Goal: Information Seeking & Learning: Learn about a topic

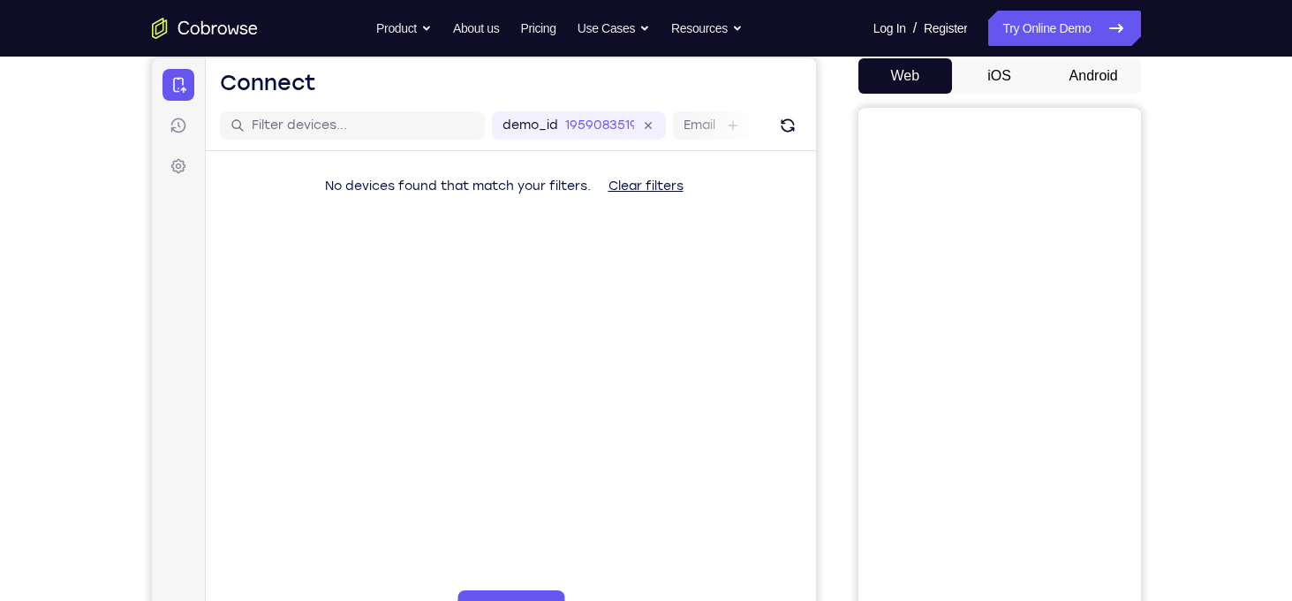
click at [1078, 80] on button "Android" at bounding box center [1093, 75] width 94 height 35
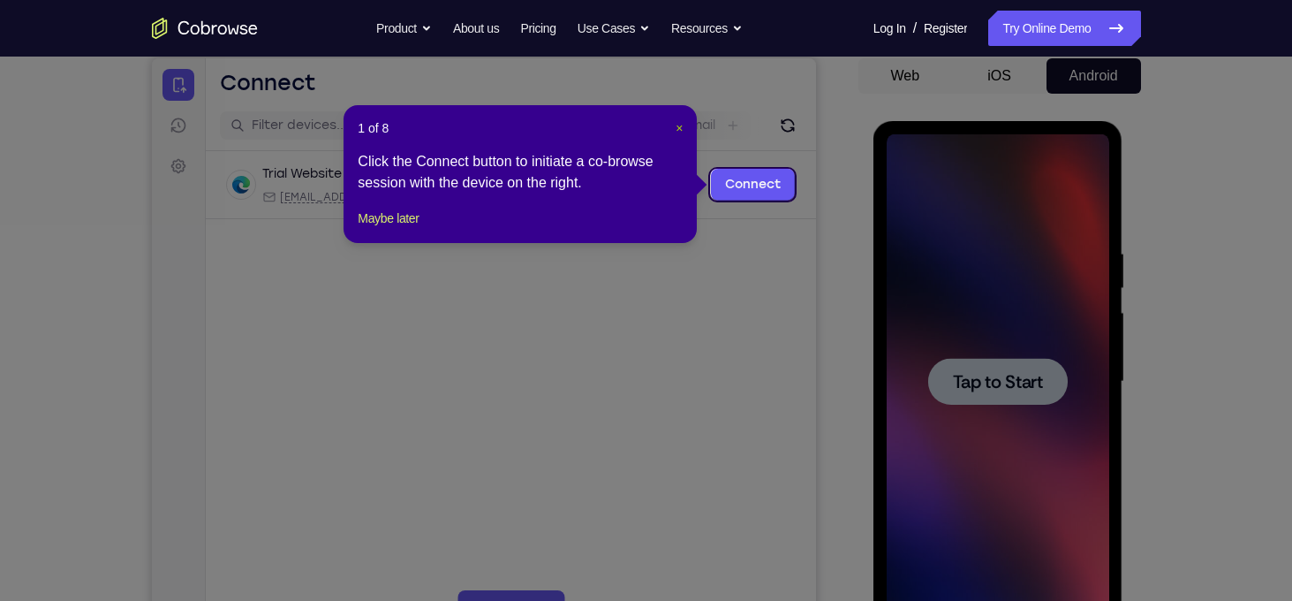
click at [677, 122] on span "×" at bounding box center [679, 128] width 7 height 14
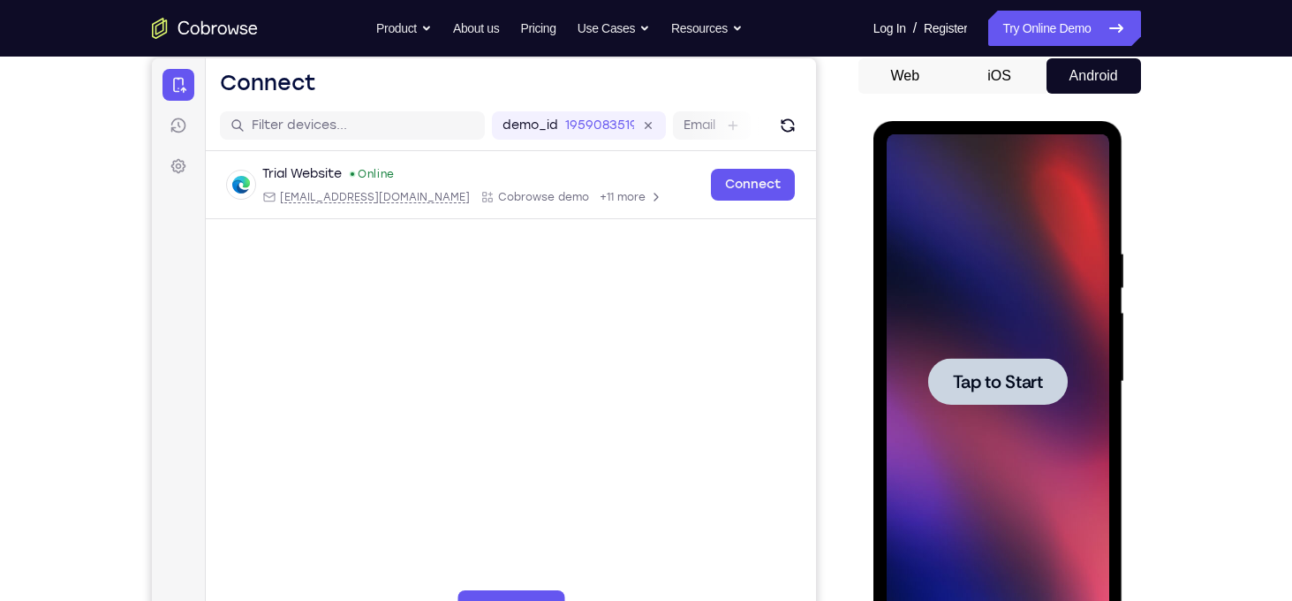
click at [1016, 383] on span "Tap to Start" at bounding box center [998, 382] width 90 height 18
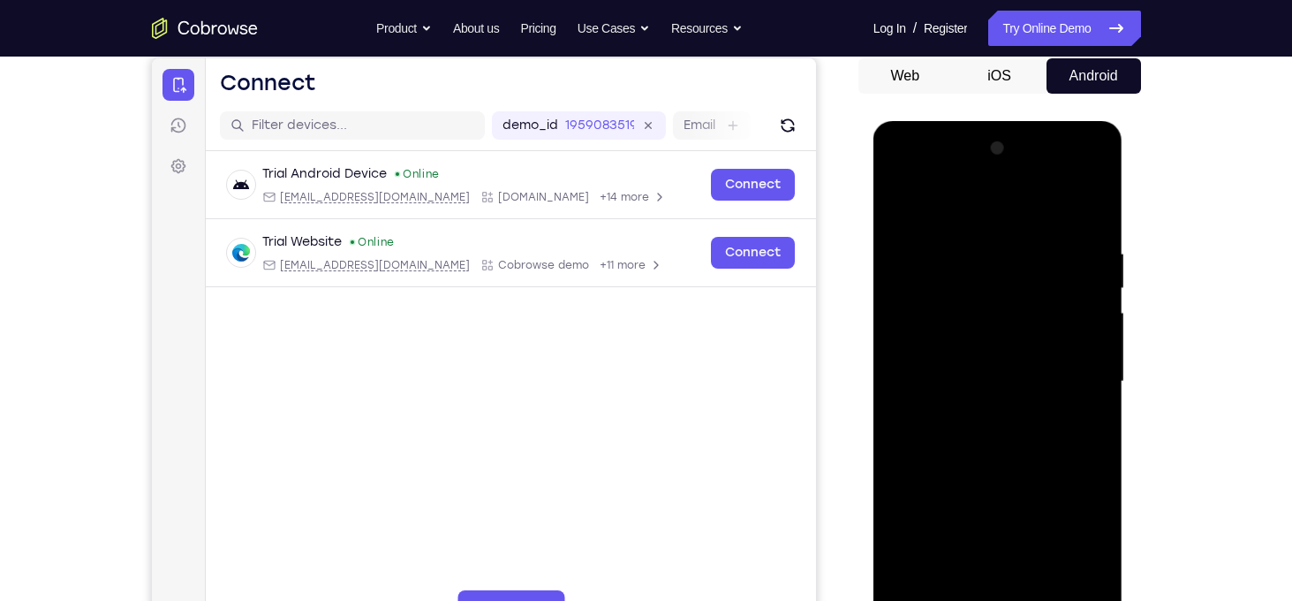
scroll to position [233, 0]
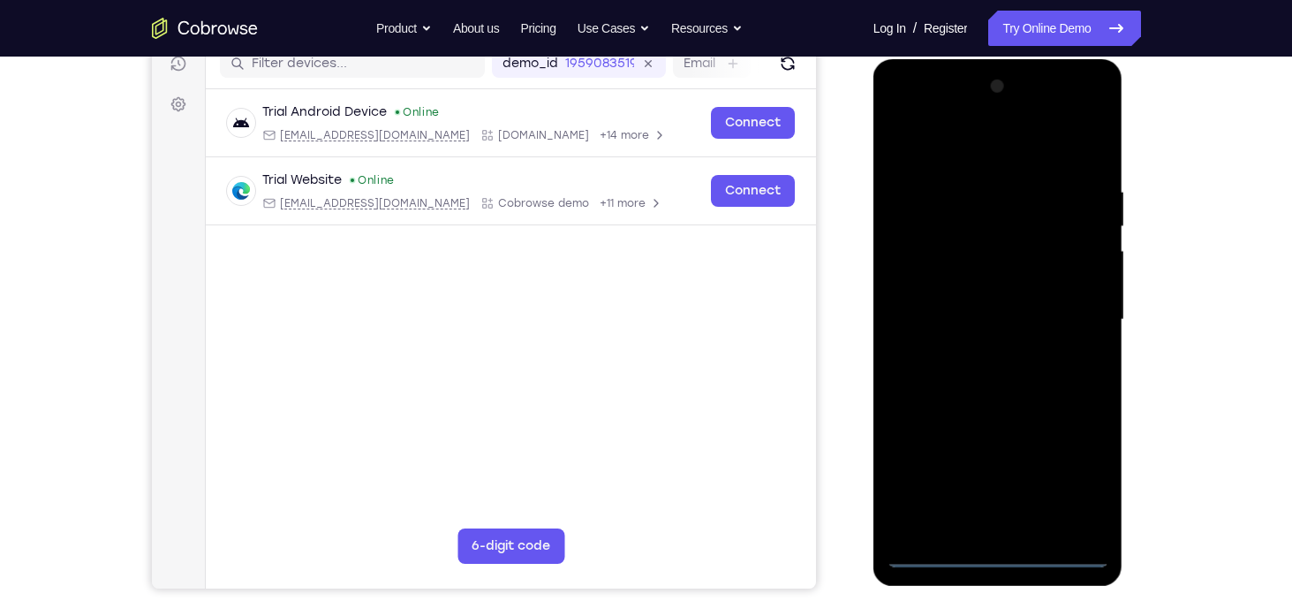
click at [1001, 552] on div at bounding box center [998, 319] width 223 height 495
click at [1081, 472] on div at bounding box center [998, 319] width 223 height 495
click at [904, 116] on div at bounding box center [998, 319] width 223 height 495
click at [1076, 306] on div at bounding box center [998, 319] width 223 height 495
click at [1071, 303] on div at bounding box center [998, 319] width 223 height 495
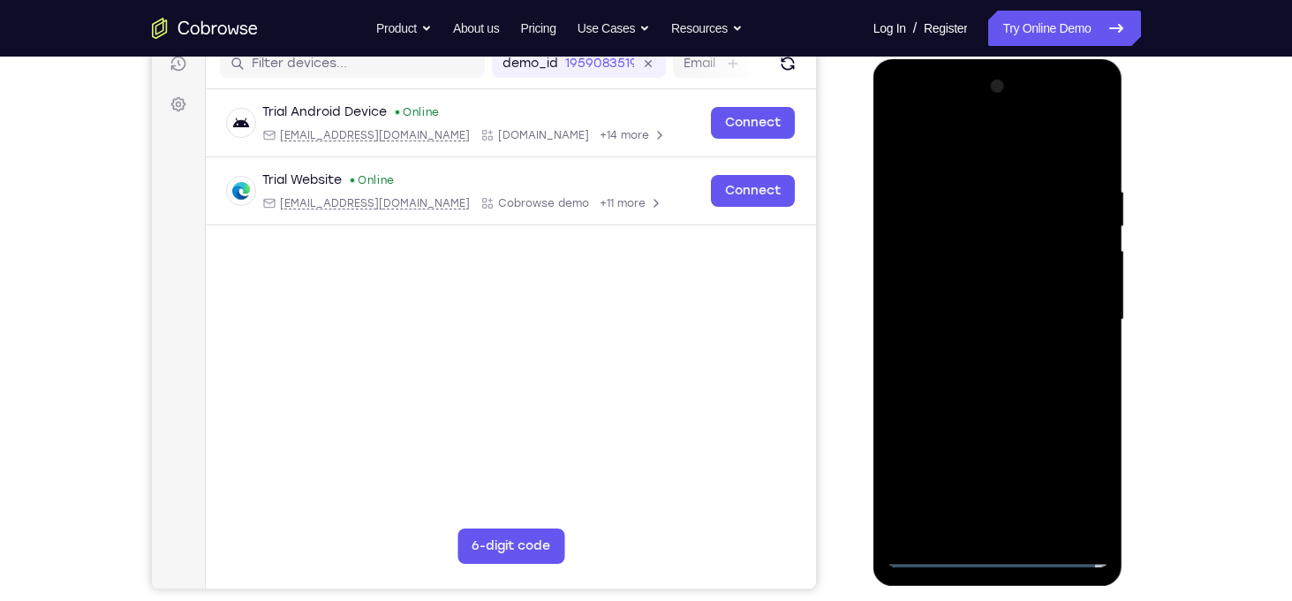
click at [1071, 303] on div at bounding box center [998, 319] width 223 height 495
click at [978, 354] on div at bounding box center [998, 319] width 223 height 495
click at [944, 307] on div at bounding box center [998, 319] width 223 height 495
click at [957, 286] on div at bounding box center [998, 319] width 223 height 495
click at [937, 321] on div at bounding box center [998, 319] width 223 height 495
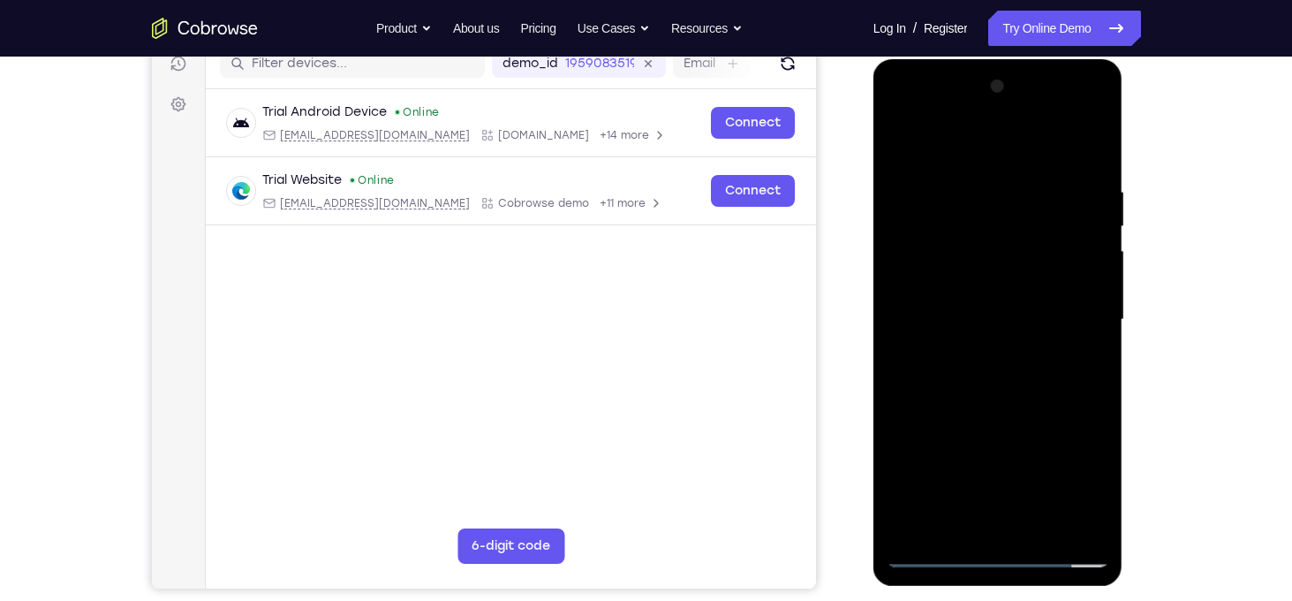
click at [978, 186] on div at bounding box center [998, 319] width 223 height 495
click at [976, 393] on div at bounding box center [998, 319] width 223 height 495
click at [902, 455] on div at bounding box center [998, 319] width 223 height 495
click at [960, 168] on div at bounding box center [998, 319] width 223 height 495
click at [1090, 155] on div at bounding box center [998, 319] width 223 height 495
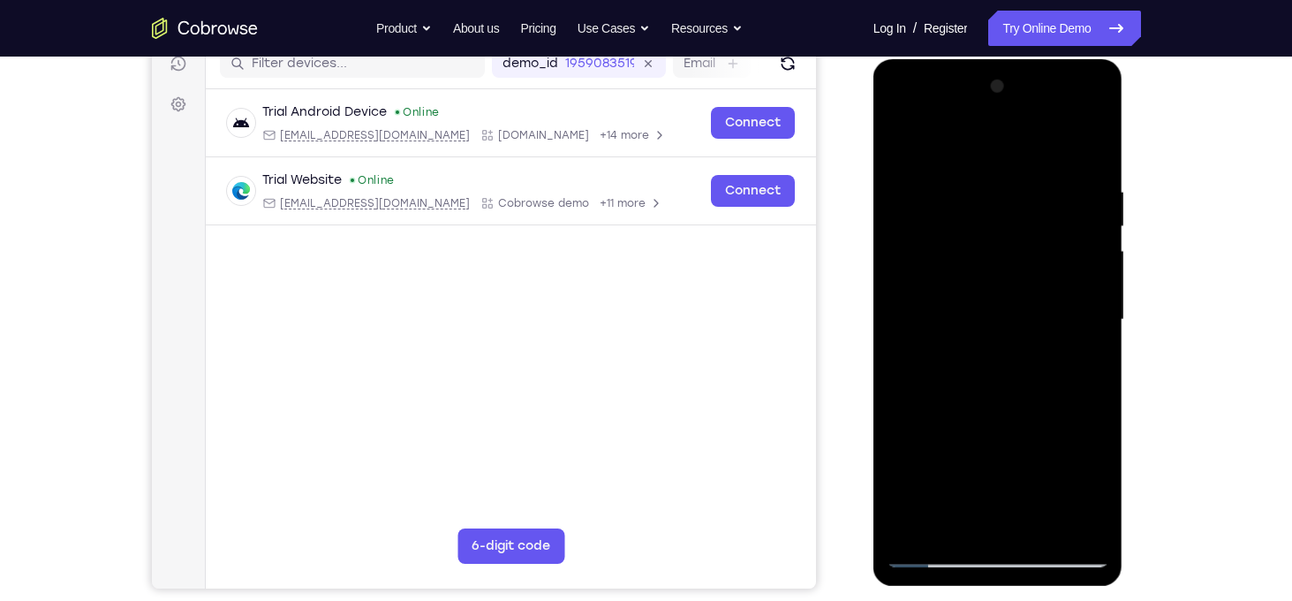
click at [1041, 529] on div at bounding box center [998, 319] width 223 height 495
click at [1016, 412] on div at bounding box center [998, 319] width 223 height 495
click at [1046, 270] on div at bounding box center [998, 319] width 223 height 495
click at [979, 421] on div at bounding box center [998, 319] width 223 height 495
click at [905, 141] on div at bounding box center [998, 319] width 223 height 495
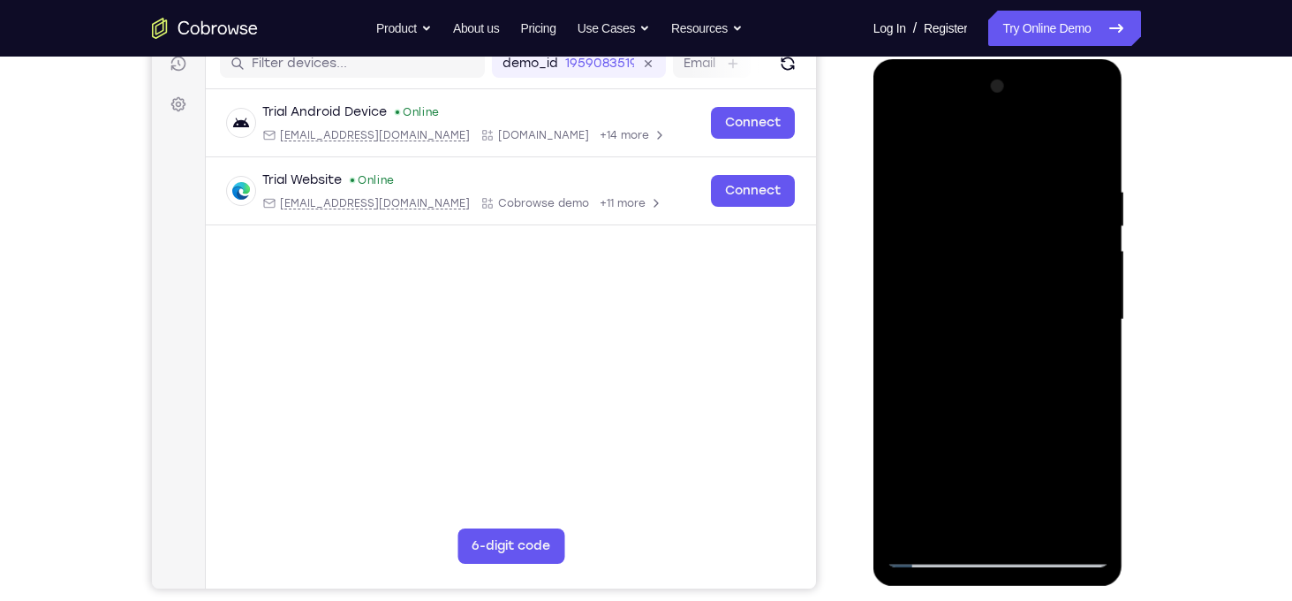
click at [1042, 529] on div at bounding box center [998, 319] width 223 height 495
click at [1022, 281] on div at bounding box center [998, 319] width 223 height 495
click at [1080, 363] on div at bounding box center [998, 319] width 223 height 495
click at [1079, 366] on div at bounding box center [998, 319] width 223 height 495
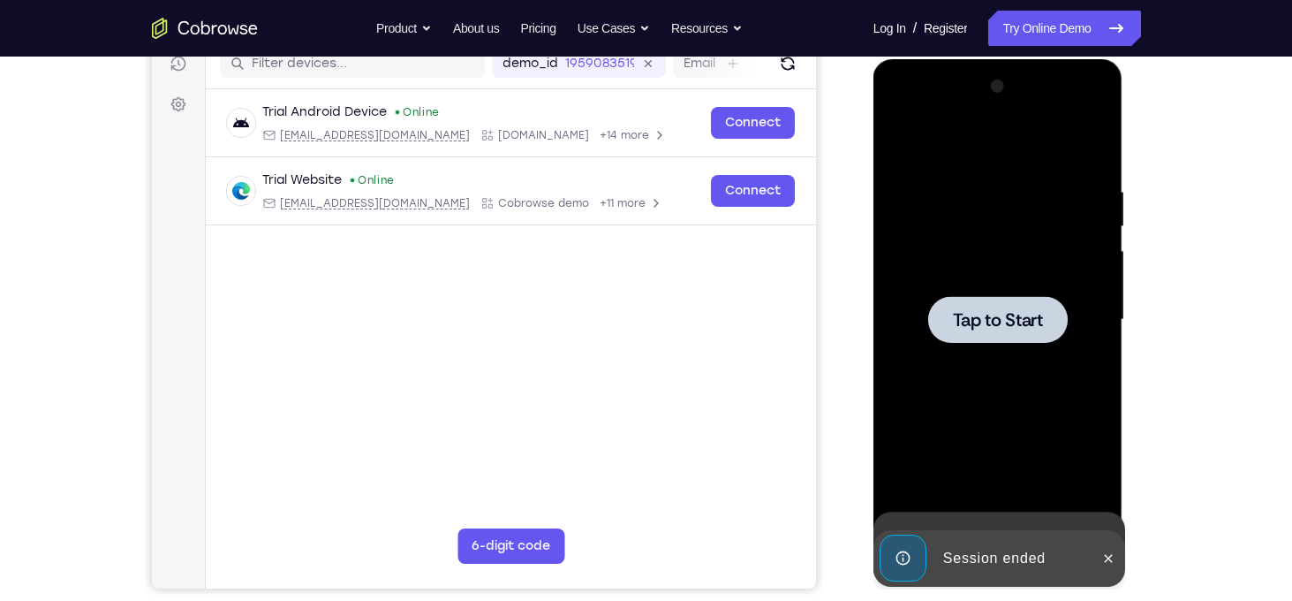
click at [897, 140] on div at bounding box center [998, 319] width 223 height 495
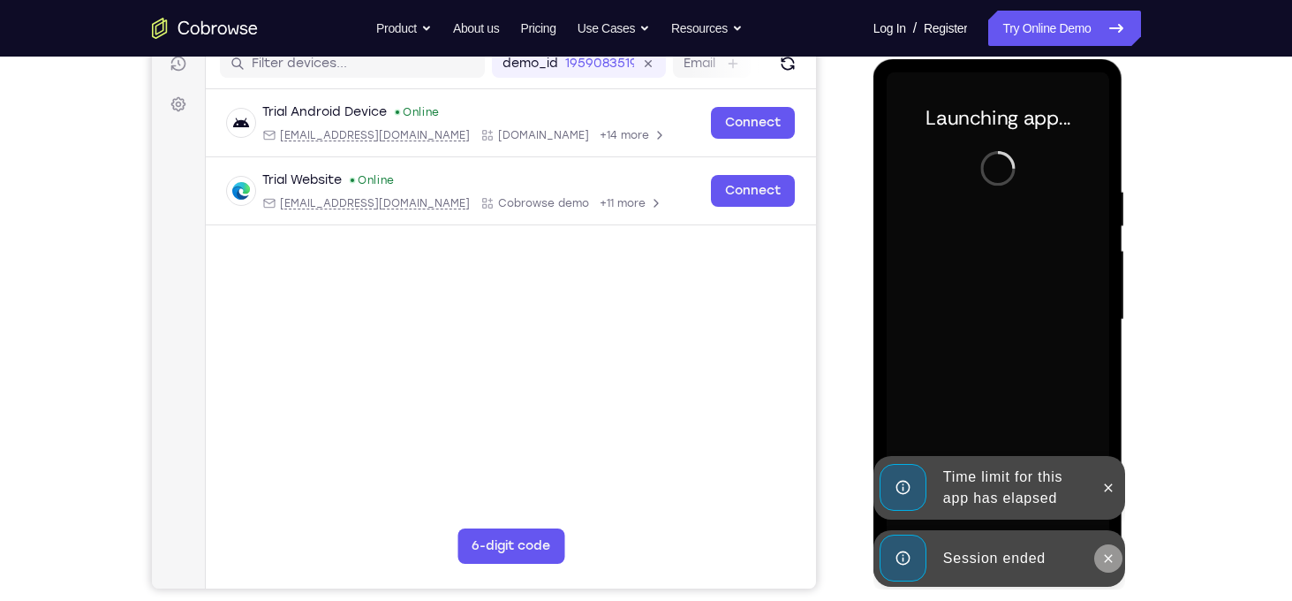
click at [1109, 560] on icon at bounding box center [1108, 558] width 14 height 14
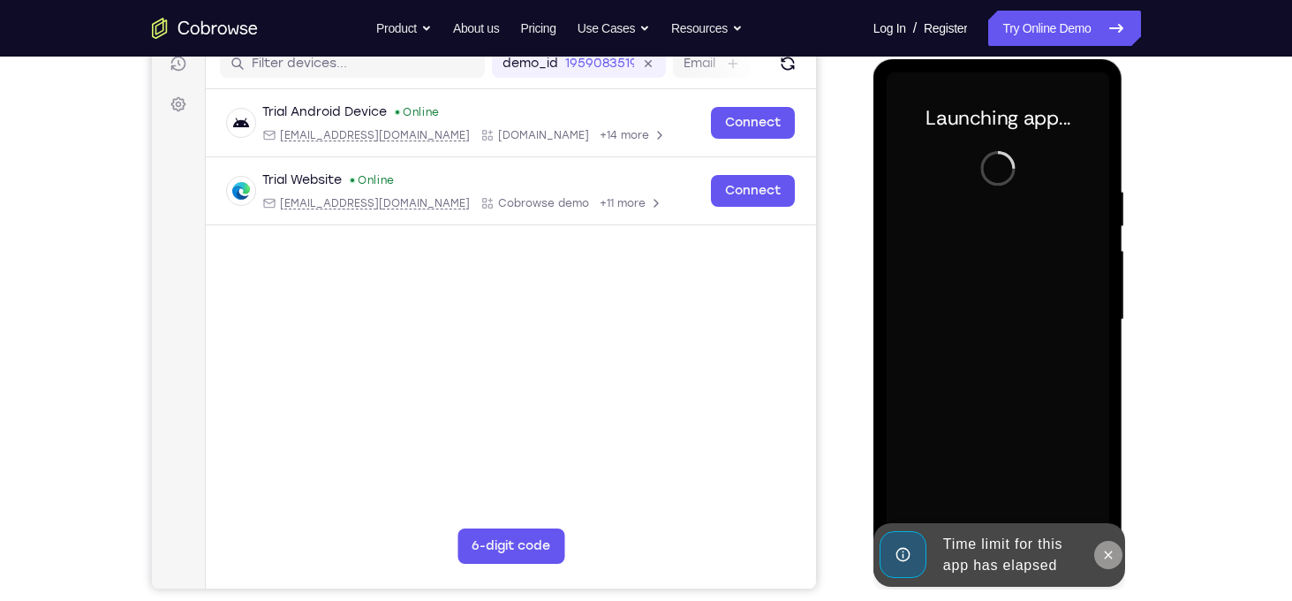
click at [1107, 486] on div at bounding box center [998, 319] width 223 height 495
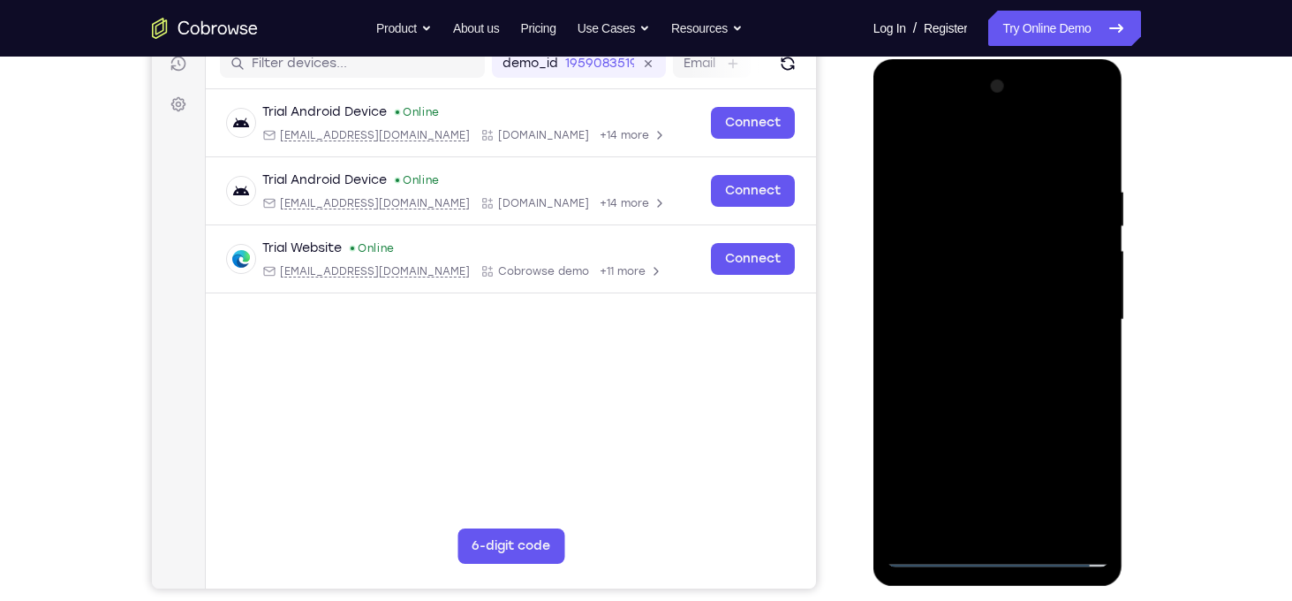
click at [990, 550] on div at bounding box center [998, 319] width 223 height 495
click at [1068, 478] on div at bounding box center [998, 319] width 223 height 495
click at [977, 170] on div at bounding box center [998, 319] width 223 height 495
click at [959, 147] on div at bounding box center [998, 319] width 223 height 495
click at [1064, 329] on div at bounding box center [998, 319] width 223 height 495
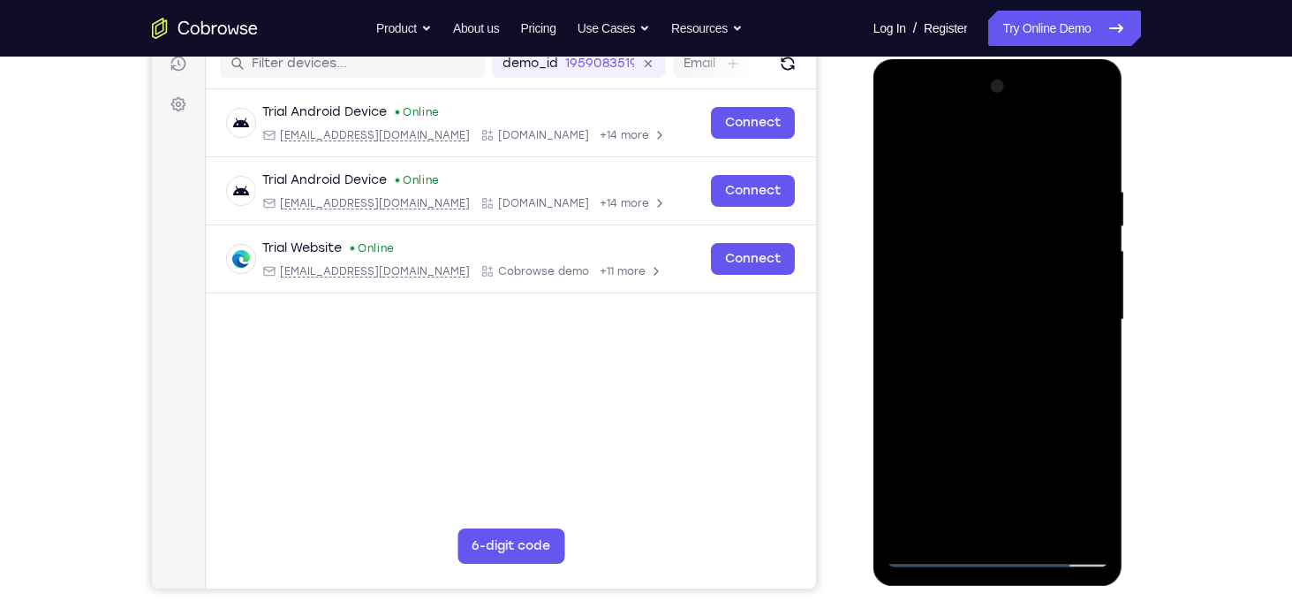
click at [977, 353] on div at bounding box center [998, 319] width 223 height 495
click at [971, 303] on div at bounding box center [998, 319] width 223 height 495
click at [947, 315] on div at bounding box center [998, 319] width 223 height 495
click at [921, 381] on div at bounding box center [998, 319] width 223 height 495
click at [1021, 401] on div at bounding box center [998, 319] width 223 height 495
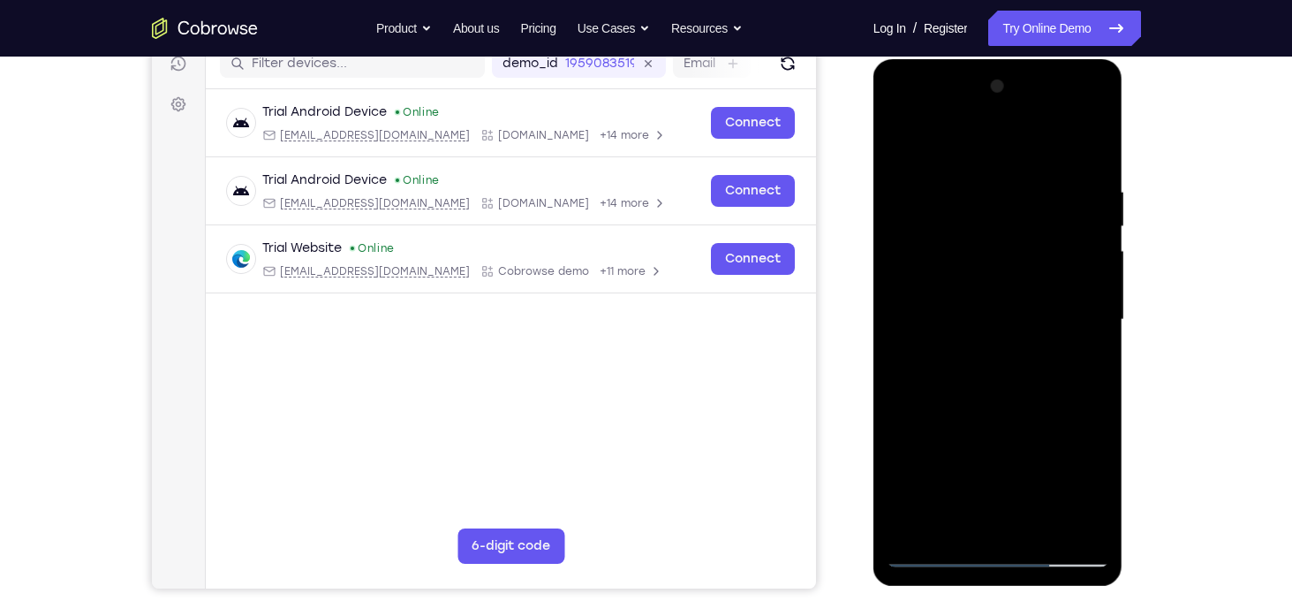
click at [1096, 138] on div at bounding box center [998, 319] width 223 height 495
click at [957, 238] on div at bounding box center [998, 319] width 223 height 495
click at [931, 420] on div at bounding box center [998, 319] width 223 height 495
drag, startPoint x: 902, startPoint y: 158, endPoint x: 902, endPoint y: 144, distance: 14.1
click at [902, 144] on div at bounding box center [998, 319] width 223 height 495
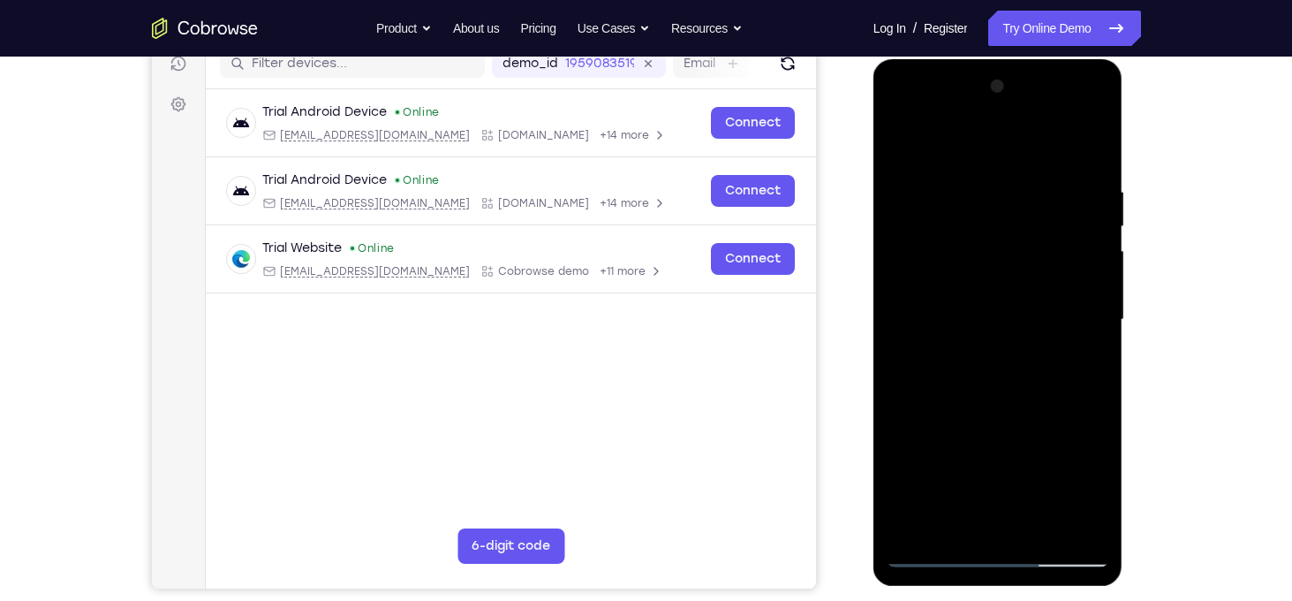
click at [902, 144] on div at bounding box center [998, 319] width 223 height 495
click at [1036, 533] on div at bounding box center [998, 319] width 223 height 495
click at [1004, 418] on div at bounding box center [998, 319] width 223 height 495
click at [973, 381] on div at bounding box center [998, 319] width 223 height 495
click at [933, 144] on div at bounding box center [998, 319] width 223 height 495
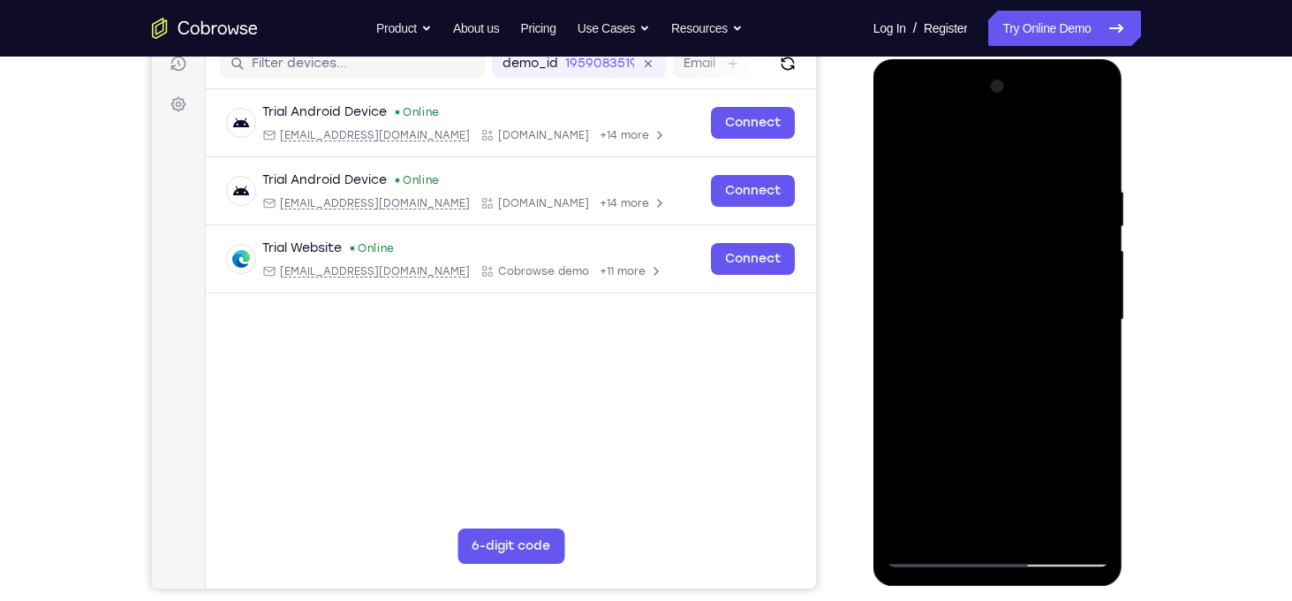
click at [918, 182] on div at bounding box center [998, 319] width 223 height 495
click at [920, 336] on div at bounding box center [998, 319] width 223 height 495
click at [1078, 245] on div at bounding box center [998, 319] width 223 height 495
click at [906, 143] on div at bounding box center [998, 319] width 223 height 495
click at [902, 144] on div at bounding box center [998, 319] width 223 height 495
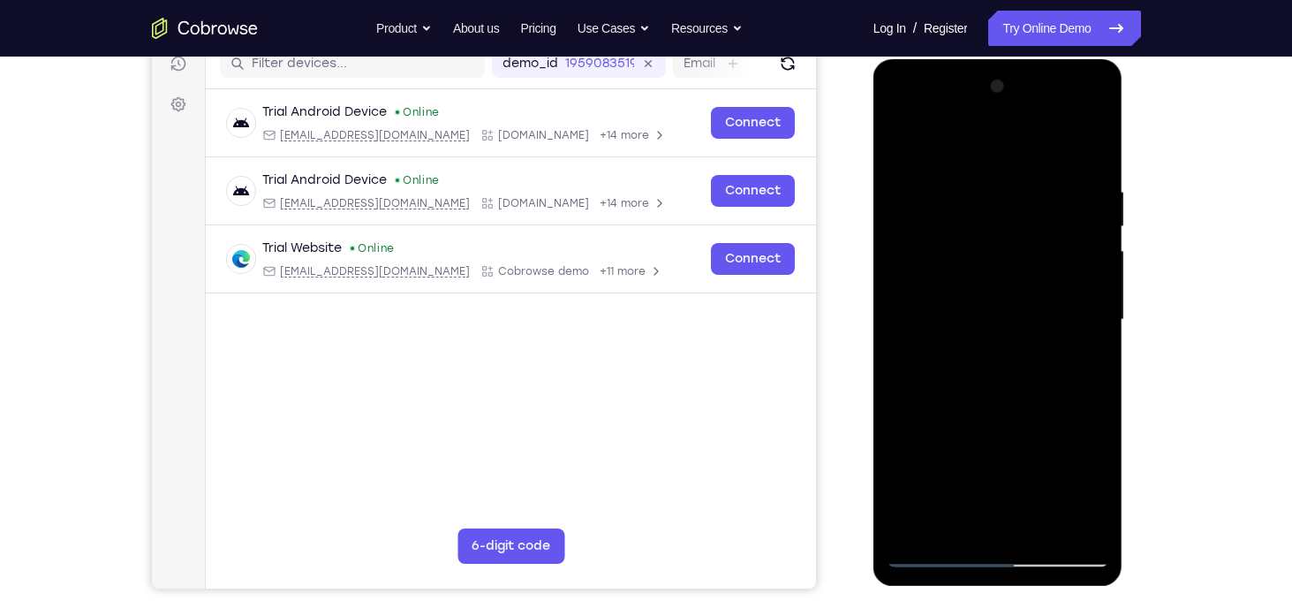
drag, startPoint x: 955, startPoint y: 504, endPoint x: 978, endPoint y: 363, distance: 143.2
click at [978, 363] on div at bounding box center [998, 319] width 223 height 495
drag, startPoint x: 1001, startPoint y: 314, endPoint x: 993, endPoint y: 506, distance: 191.8
click at [993, 506] on div at bounding box center [998, 319] width 223 height 495
drag, startPoint x: 986, startPoint y: 323, endPoint x: 989, endPoint y: 307, distance: 16.1
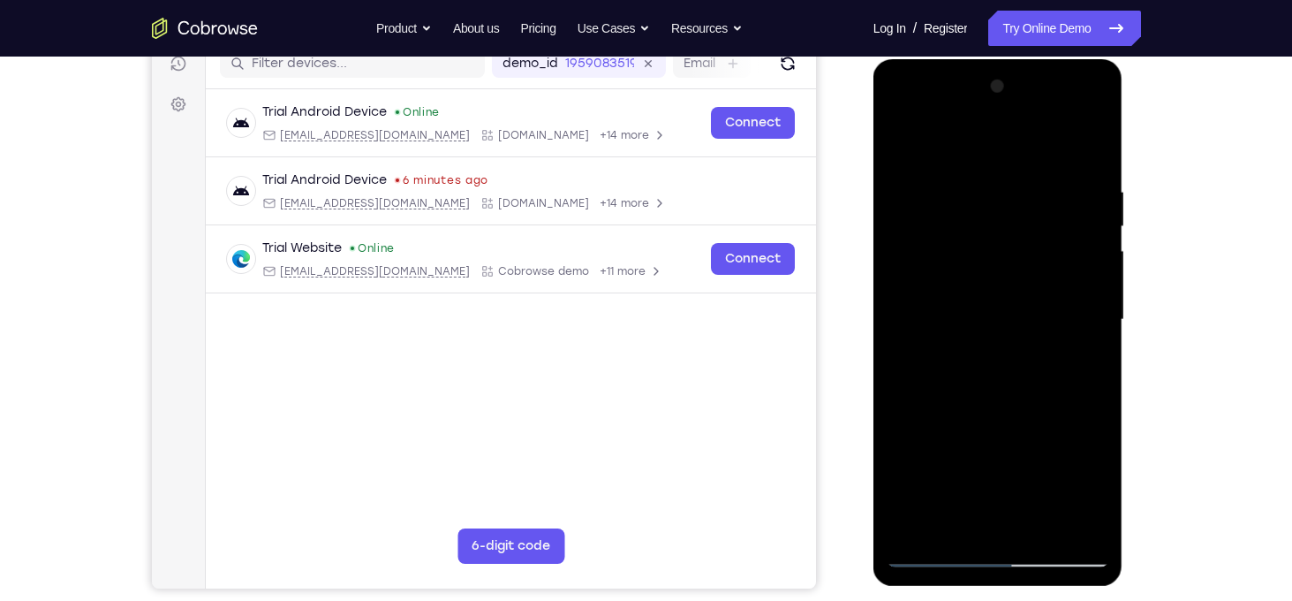
click at [989, 307] on div at bounding box center [998, 319] width 223 height 495
click at [950, 392] on div at bounding box center [998, 319] width 223 height 495
click at [998, 257] on div at bounding box center [998, 319] width 223 height 495
click at [918, 181] on div at bounding box center [998, 319] width 223 height 495
click at [905, 141] on div at bounding box center [998, 319] width 223 height 495
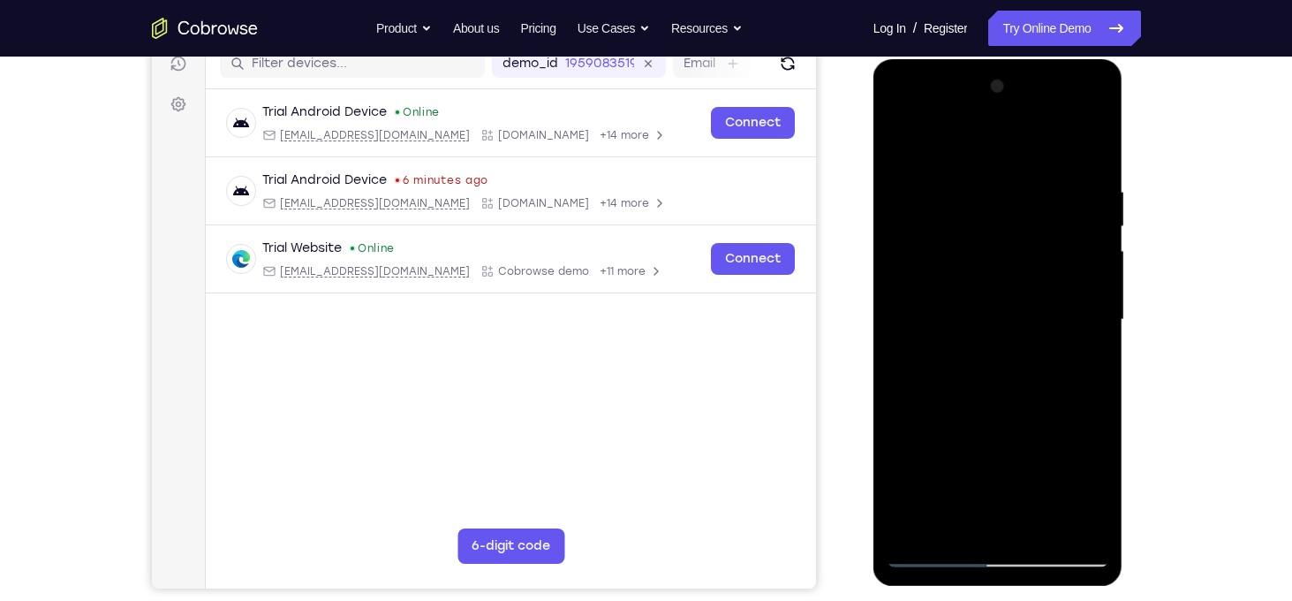
click at [904, 142] on div at bounding box center [998, 319] width 223 height 495
click at [958, 504] on div at bounding box center [998, 319] width 223 height 495
click at [933, 148] on div at bounding box center [998, 319] width 223 height 495
click at [909, 297] on div at bounding box center [998, 319] width 223 height 495
click at [1082, 276] on div at bounding box center [998, 319] width 223 height 495
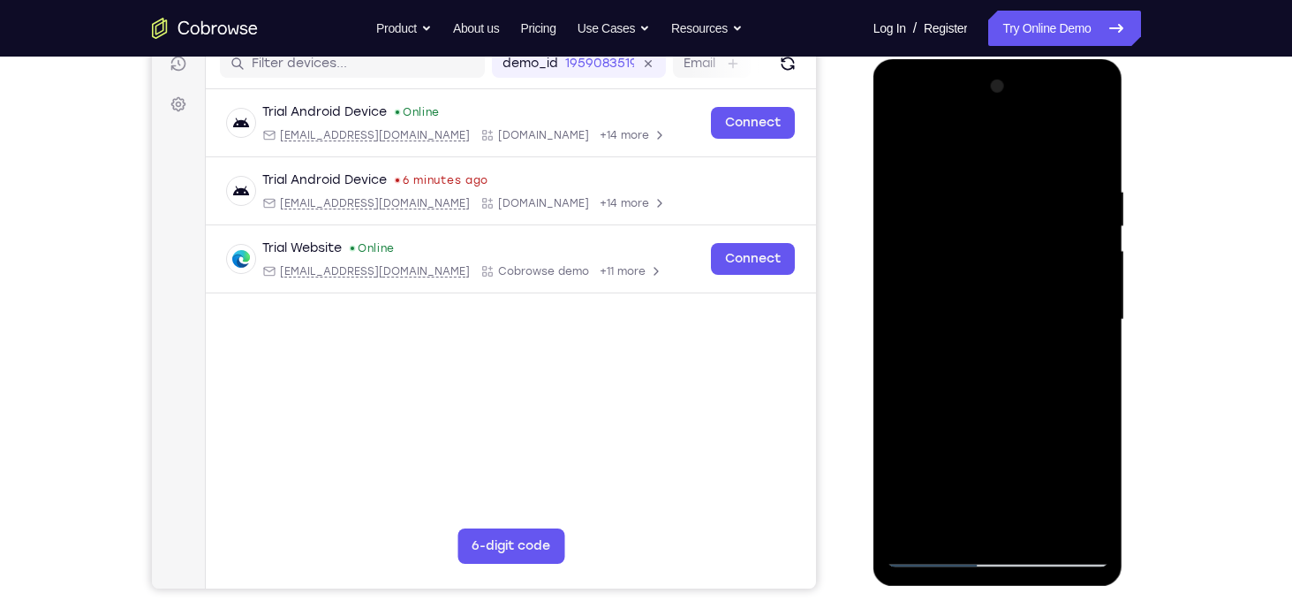
click at [1082, 276] on div at bounding box center [998, 319] width 223 height 495
click at [1072, 185] on div at bounding box center [998, 319] width 223 height 495
click at [1096, 92] on div at bounding box center [998, 319] width 223 height 495
click at [901, 140] on div at bounding box center [998, 319] width 223 height 495
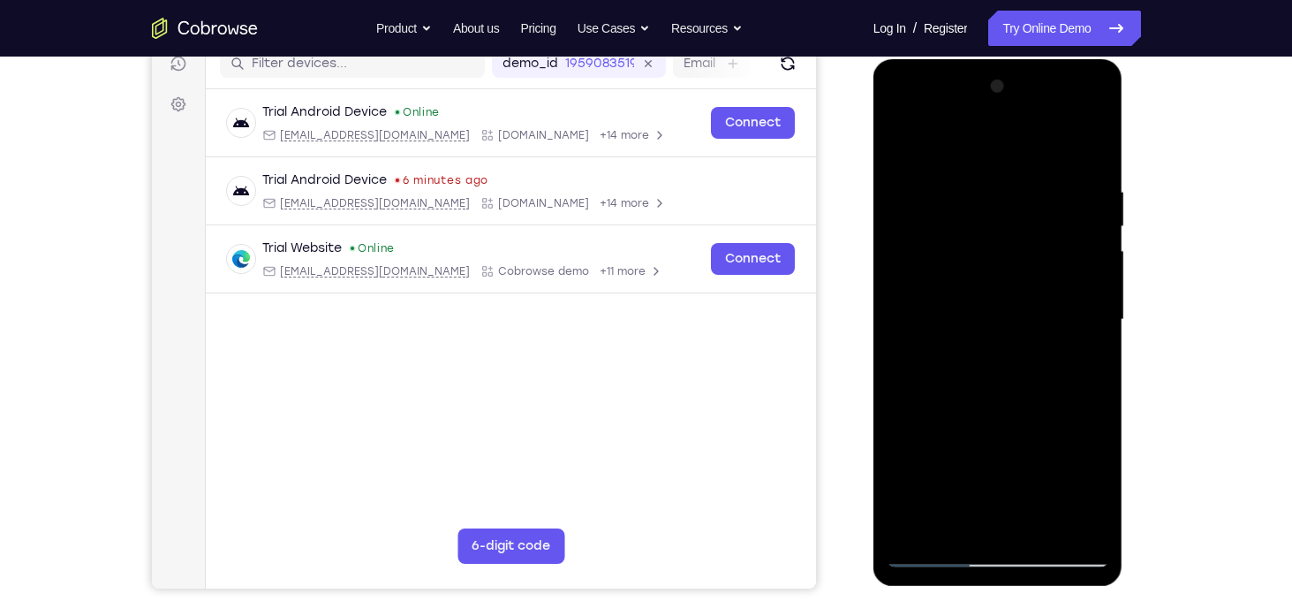
click at [902, 147] on div at bounding box center [998, 319] width 223 height 495
click at [912, 141] on div at bounding box center [998, 319] width 223 height 495
click at [971, 176] on div at bounding box center [998, 319] width 223 height 495
click at [1077, 283] on div at bounding box center [998, 319] width 223 height 495
click at [1092, 140] on div at bounding box center [998, 319] width 223 height 495
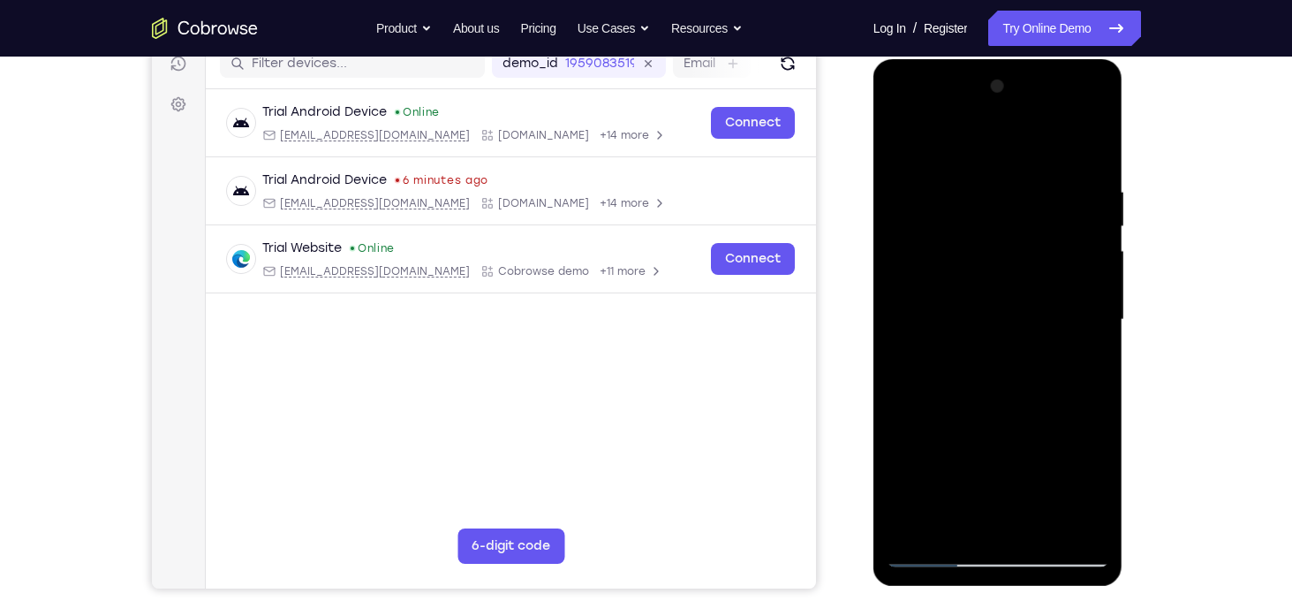
click at [1085, 182] on div at bounding box center [998, 319] width 223 height 495
click at [1070, 270] on div at bounding box center [998, 319] width 223 height 495
click at [1089, 145] on div at bounding box center [998, 319] width 223 height 495
click at [1032, 524] on div at bounding box center [998, 319] width 223 height 495
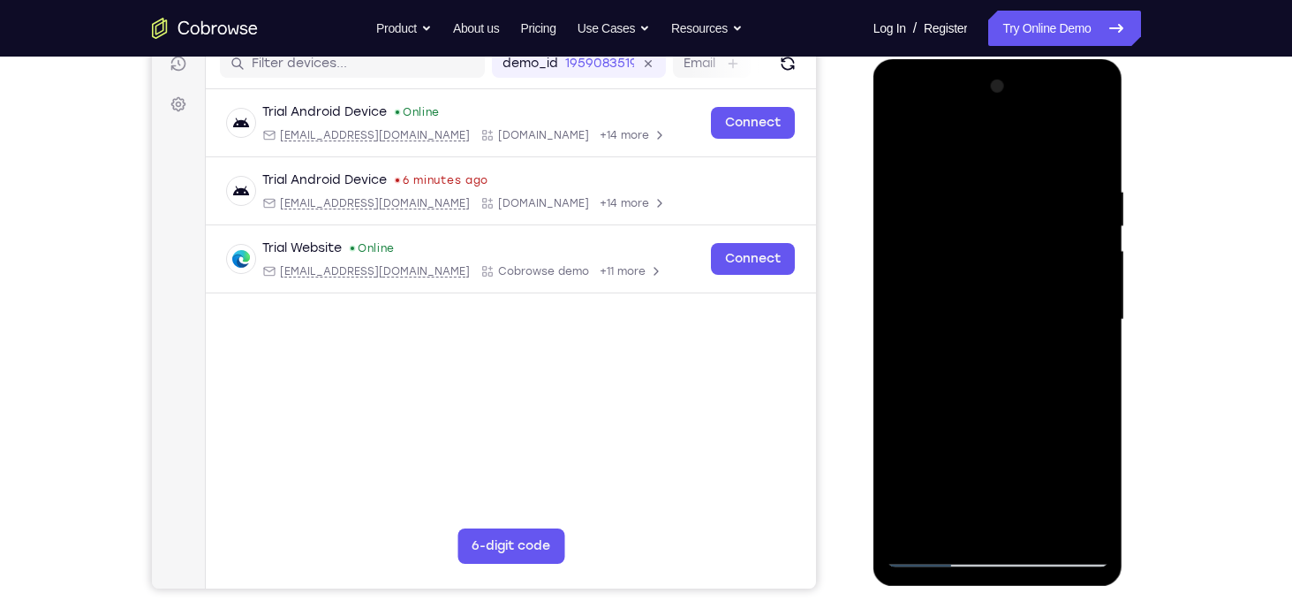
drag, startPoint x: 984, startPoint y: 472, endPoint x: 992, endPoint y: 387, distance: 85.1
click at [992, 387] on div at bounding box center [998, 319] width 223 height 495
drag, startPoint x: 972, startPoint y: 298, endPoint x: 972, endPoint y: 382, distance: 84.8
click at [972, 382] on div at bounding box center [998, 319] width 223 height 495
click at [979, 353] on div at bounding box center [998, 319] width 223 height 495
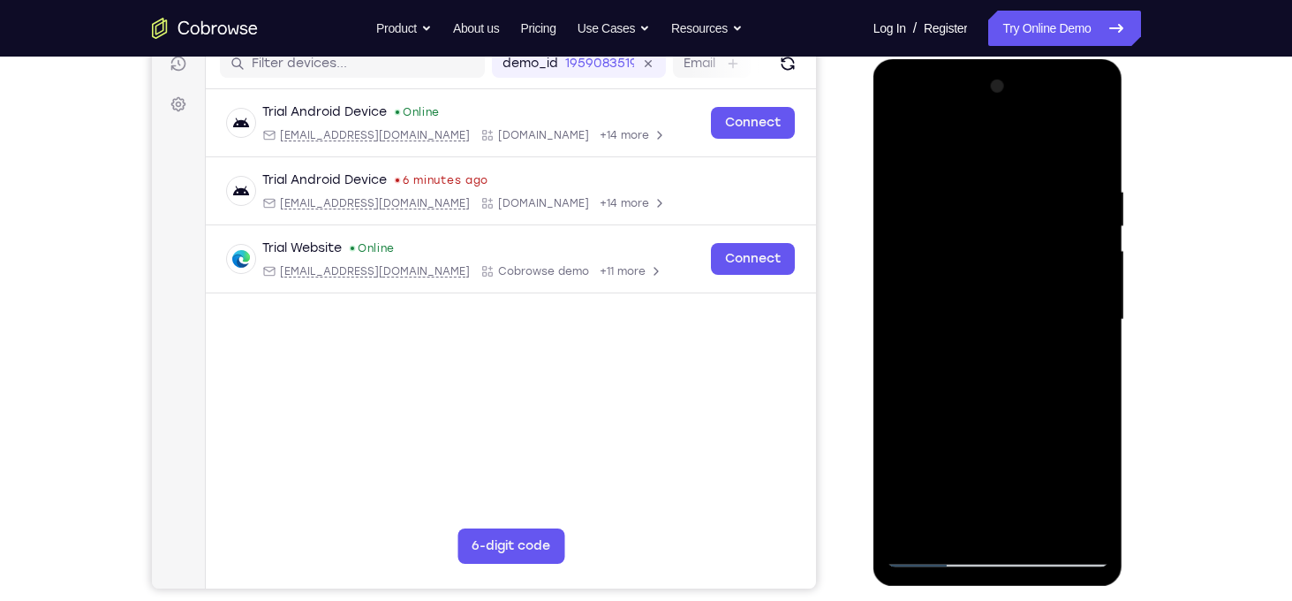
click at [944, 483] on div at bounding box center [998, 319] width 223 height 495
click at [898, 146] on div at bounding box center [998, 319] width 223 height 495
drag, startPoint x: 943, startPoint y: 462, endPoint x: 982, endPoint y: 184, distance: 280.9
click at [982, 184] on div at bounding box center [998, 319] width 223 height 495
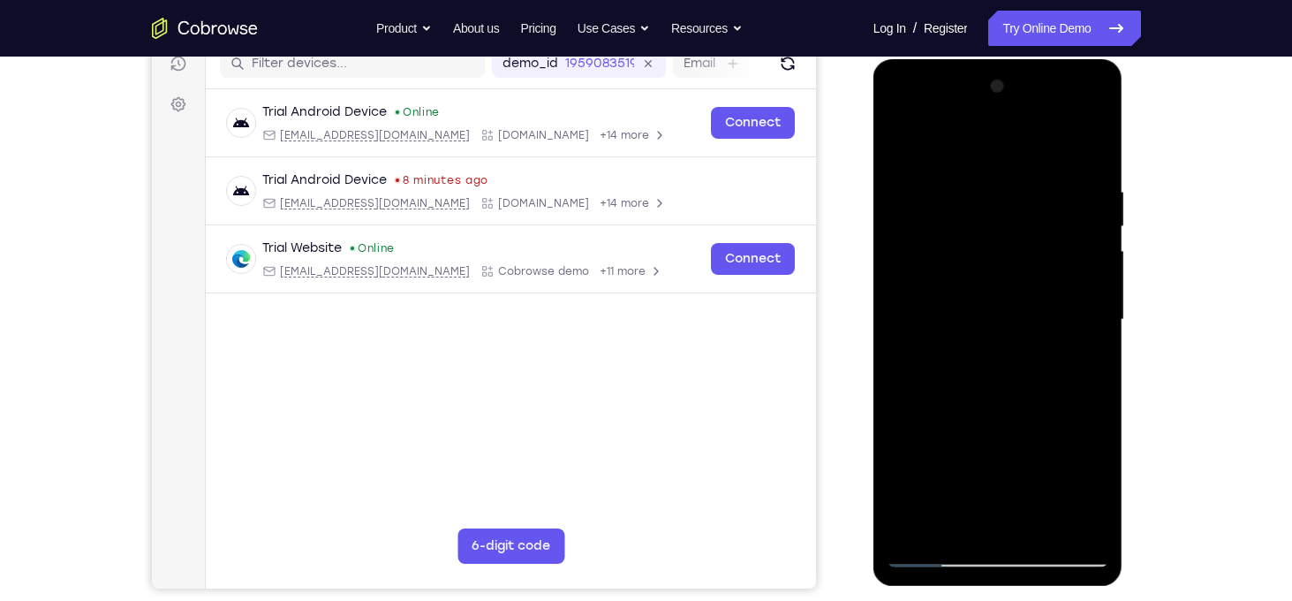
drag, startPoint x: 980, startPoint y: 470, endPoint x: 1009, endPoint y: 268, distance: 204.3
click at [1009, 268] on div at bounding box center [998, 319] width 223 height 495
click at [905, 136] on div at bounding box center [998, 319] width 223 height 495
click at [1052, 328] on div at bounding box center [998, 319] width 223 height 495
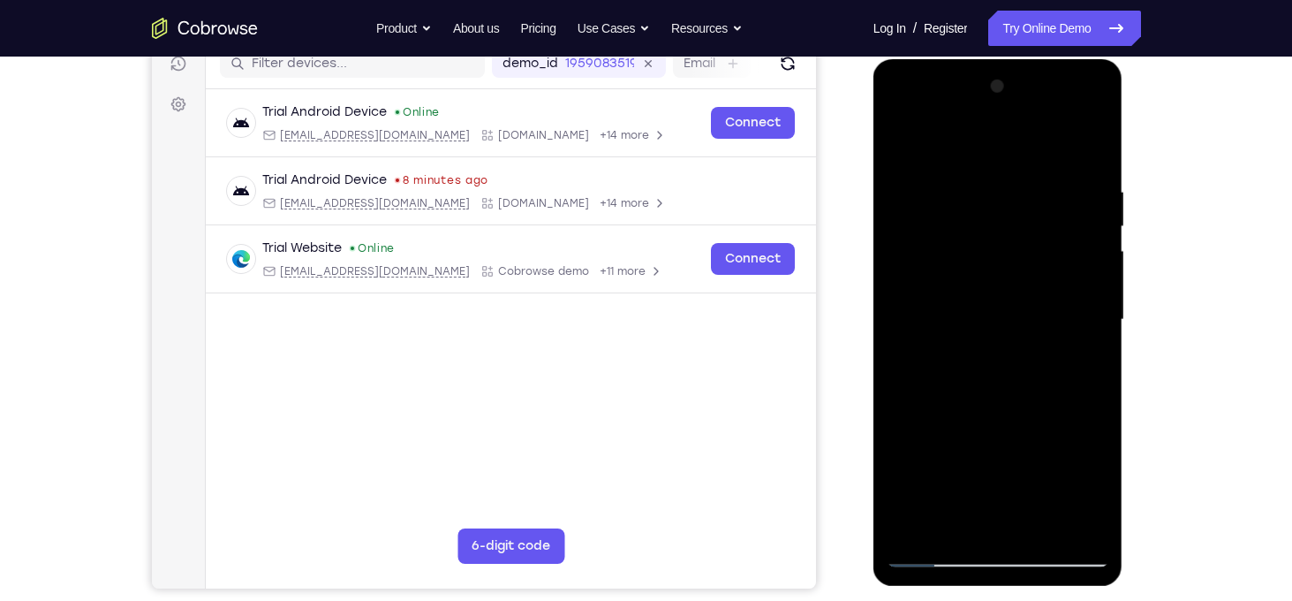
click at [1052, 328] on div at bounding box center [998, 319] width 223 height 495
click at [1092, 172] on div at bounding box center [998, 319] width 223 height 495
drag, startPoint x: 1044, startPoint y: 252, endPoint x: 1045, endPoint y: 344, distance: 92.7
click at [1045, 344] on div at bounding box center [998, 319] width 223 height 495
click at [1092, 264] on div at bounding box center [998, 319] width 223 height 495
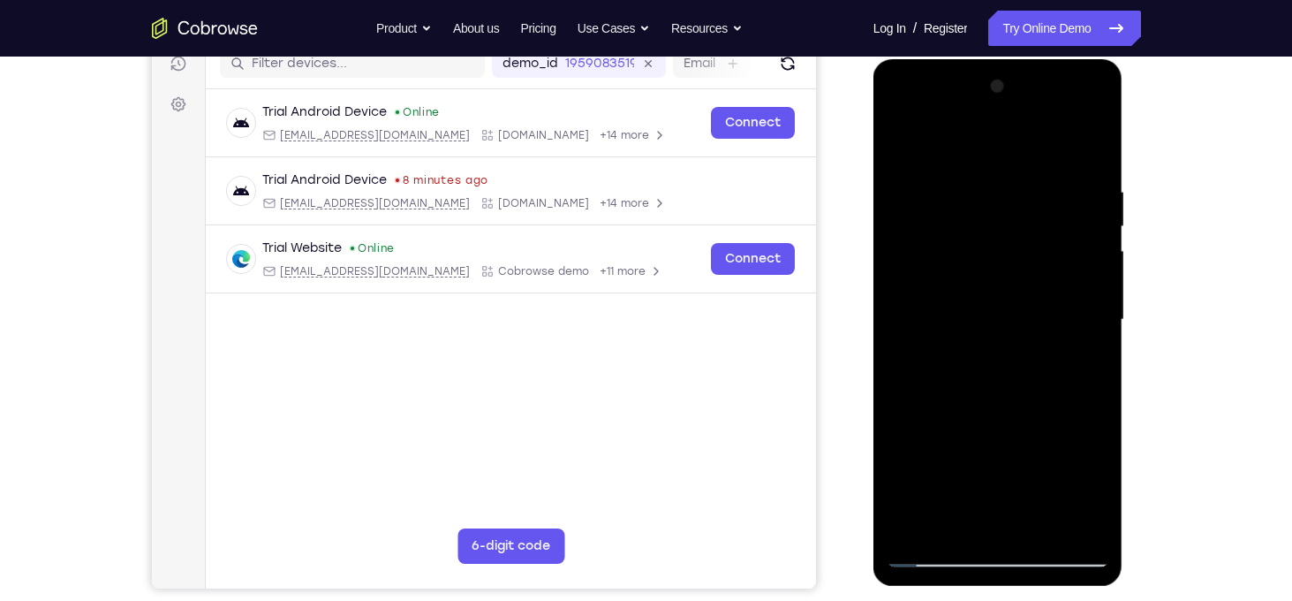
click at [1043, 309] on div at bounding box center [998, 319] width 223 height 495
click at [1031, 528] on div at bounding box center [998, 319] width 223 height 495
click at [909, 143] on div at bounding box center [998, 319] width 223 height 495
click at [1044, 527] on div at bounding box center [998, 319] width 223 height 495
